Goal: Navigation & Orientation: Find specific page/section

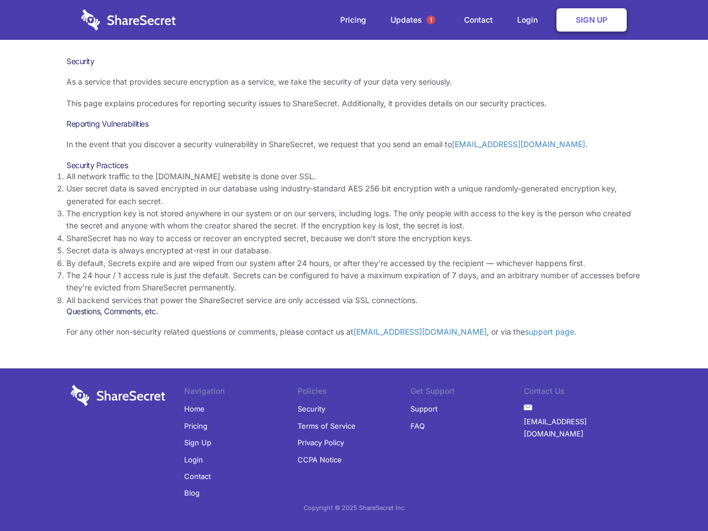
click at [354, 265] on li "By default, Secrets expire and are wiped from our system after 24 hours, or aft…" at bounding box center [353, 263] width 575 height 12
click at [431, 20] on span "1" at bounding box center [430, 19] width 9 height 9
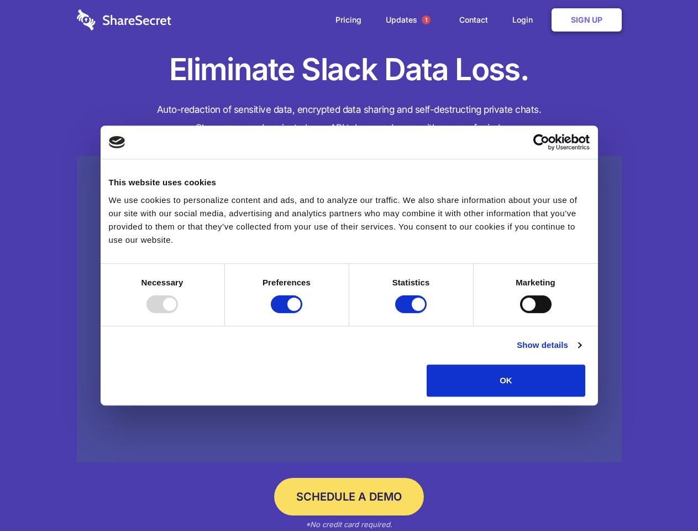
click at [178, 313] on div at bounding box center [163, 304] width 32 height 18
click at [302, 313] on input "Preferences" at bounding box center [287, 304] width 32 height 18
checkbox input "false"
click at [412, 313] on input "Statistics" at bounding box center [411, 304] width 32 height 18
checkbox input "false"
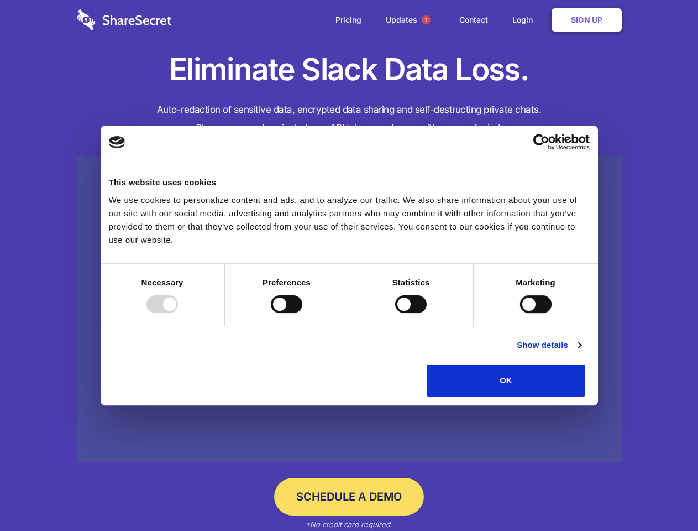
click at [520, 313] on input "Marketing" at bounding box center [536, 304] width 32 height 18
checkbox input "true"
click at [581, 352] on link "Show details" at bounding box center [549, 344] width 64 height 13
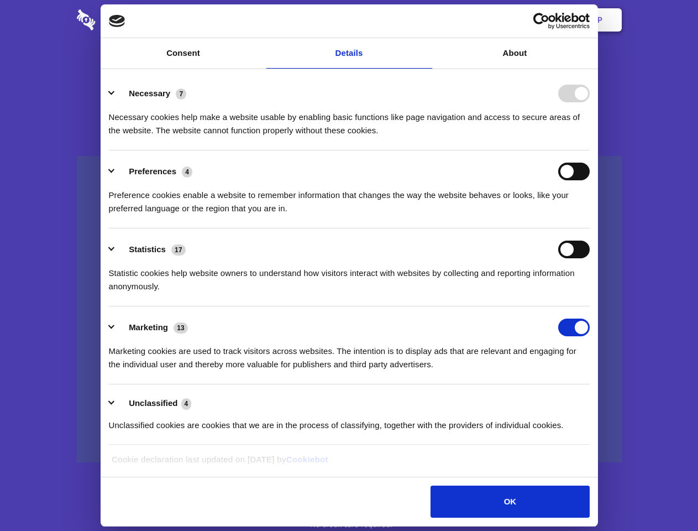
click at [590, 150] on li "Necessary 7 Necessary cookies help make a website usable by enabling basic func…" at bounding box center [349, 111] width 481 height 78
click at [426, 20] on span "1" at bounding box center [426, 19] width 9 height 9
